Goal: Task Accomplishment & Management: Use online tool/utility

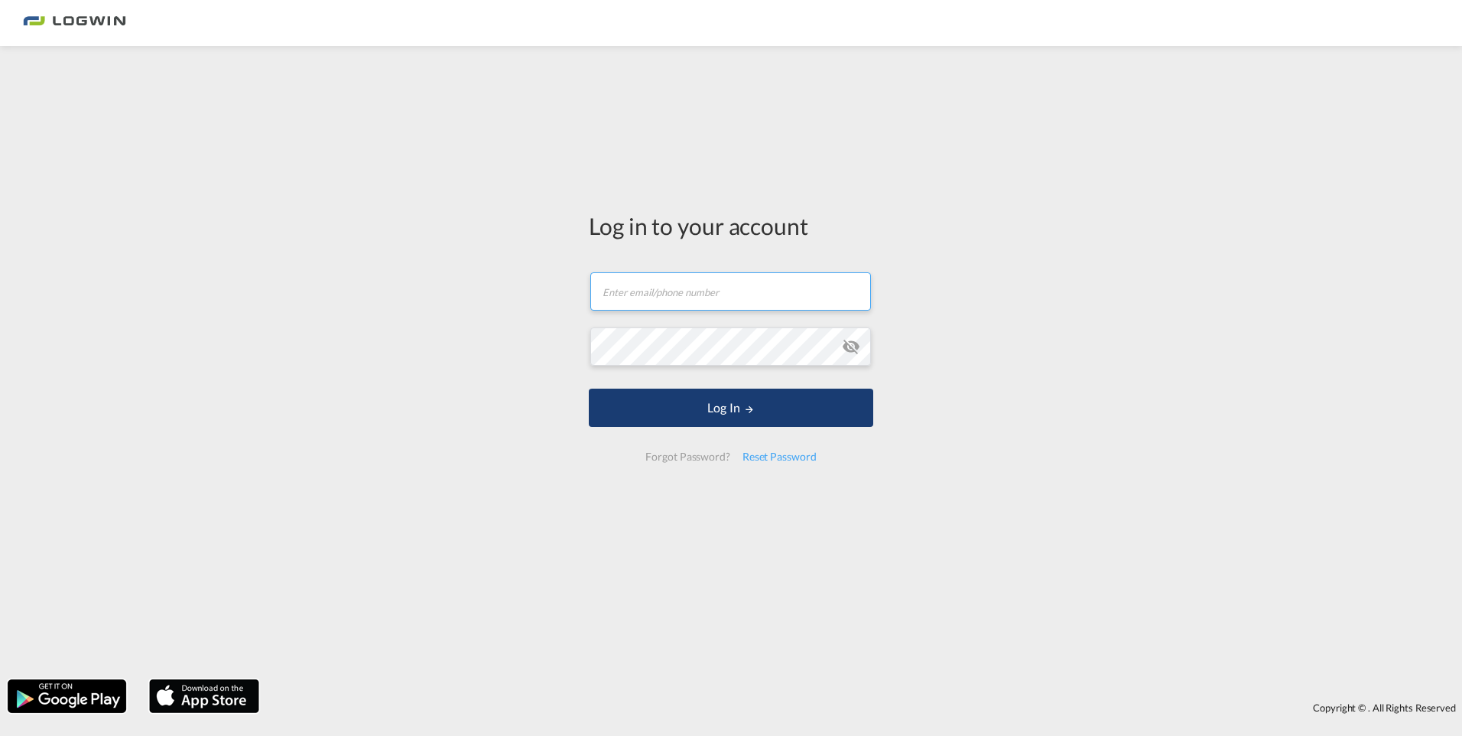
type input "[EMAIL_ADDRESS][DOMAIN_NAME]"
click at [723, 405] on button "Log In" at bounding box center [731, 407] width 284 height 38
